Goal: Task Accomplishment & Management: Use online tool/utility

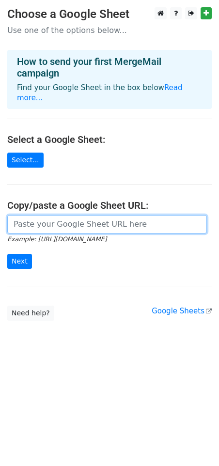
click at [76, 215] on input "url" at bounding box center [107, 224] width 200 height 18
paste input "https://docs.google.com/spreadsheets/d/1m-O-4GZ5V-wOnHvIy-FDyARXHdT_jF-WPZ12UpW…"
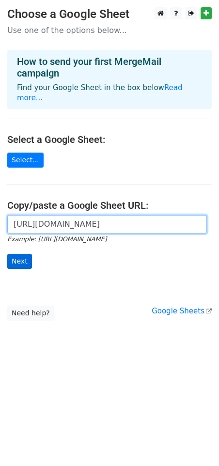
type input "https://docs.google.com/spreadsheets/d/1m-O-4GZ5V-wOnHvIy-FDyARXHdT_jF-WPZ12UpW…"
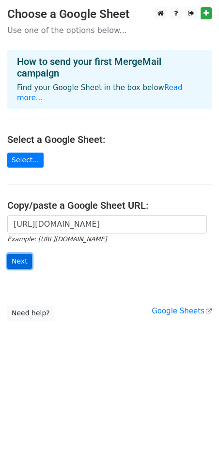
click at [19, 254] on input "Next" at bounding box center [19, 261] width 25 height 15
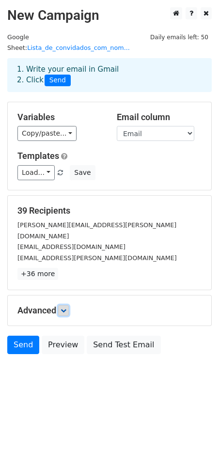
click at [69, 305] on link at bounding box center [63, 310] width 11 height 11
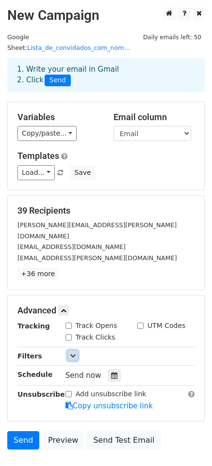
click at [70, 353] on icon at bounding box center [73, 356] width 6 height 6
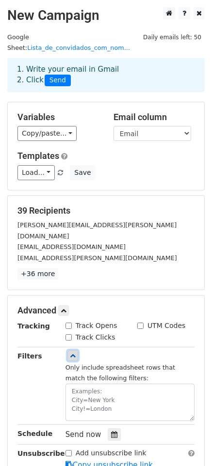
click at [70, 353] on icon at bounding box center [73, 356] width 6 height 6
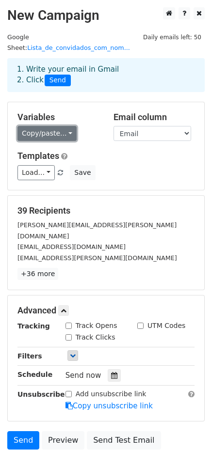
click at [56, 126] on link "Copy/paste..." at bounding box center [46, 133] width 59 height 15
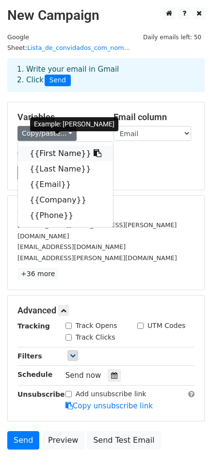
click at [93, 149] on icon at bounding box center [97, 153] width 8 height 8
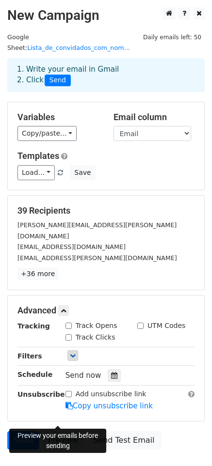
click at [63, 431] on link "Preview" at bounding box center [63, 440] width 43 height 18
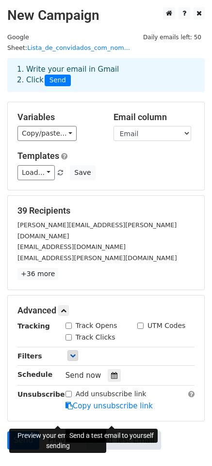
click at [113, 431] on link "Send Test Email" at bounding box center [124, 440] width 74 height 18
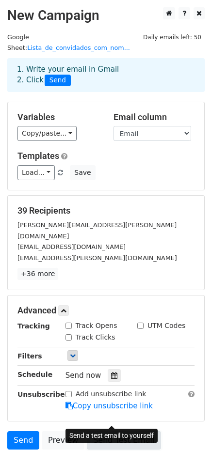
click at [116, 431] on link "Send Test Email" at bounding box center [124, 440] width 74 height 18
click at [112, 431] on link "Send Test Email" at bounding box center [124, 440] width 74 height 18
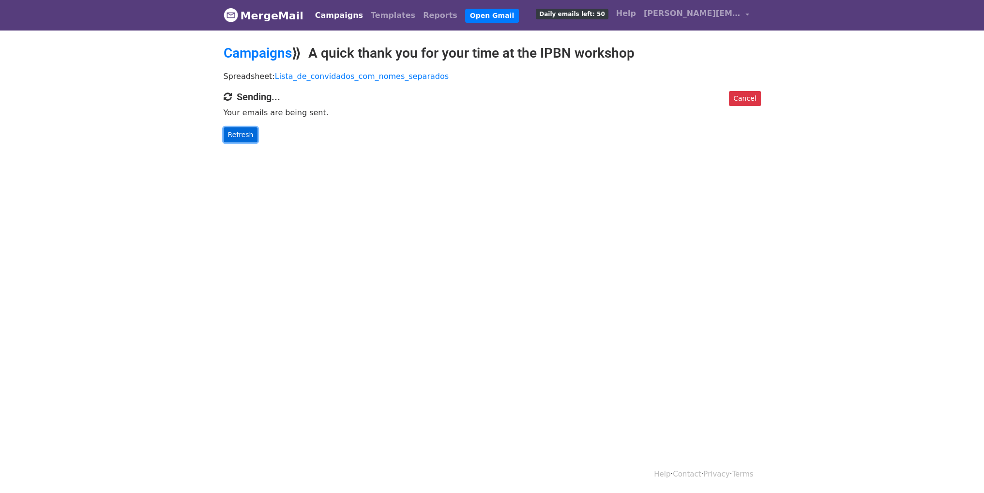
click at [242, 136] on link "Refresh" at bounding box center [241, 134] width 34 height 15
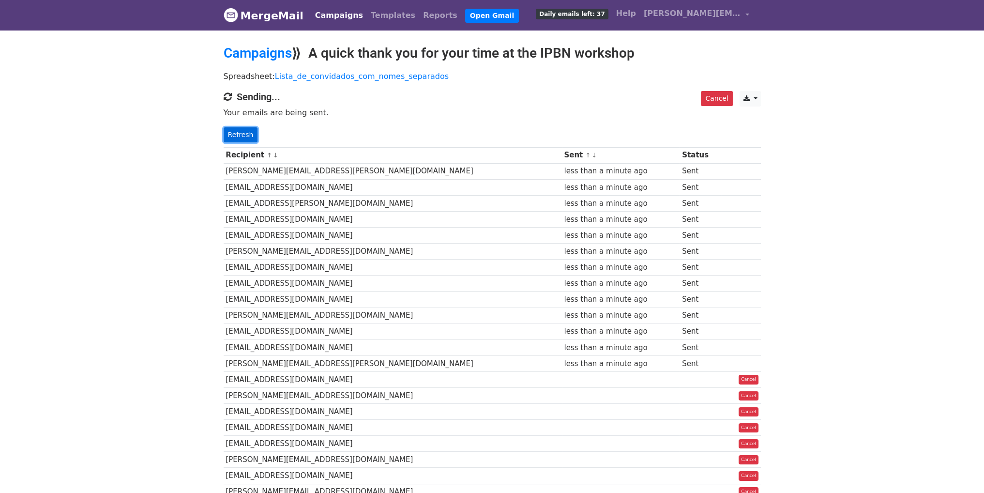
click at [238, 134] on link "Refresh" at bounding box center [241, 134] width 34 height 15
